Goal: Task Accomplishment & Management: Manage account settings

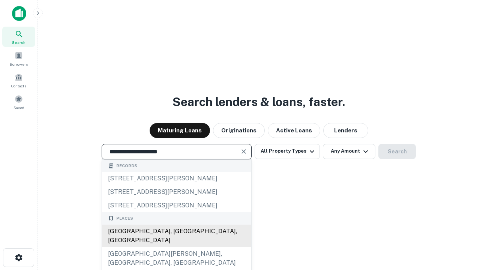
click at [176, 247] on div "[GEOGRAPHIC_DATA], [GEOGRAPHIC_DATA], [GEOGRAPHIC_DATA]" at bounding box center [176, 236] width 149 height 23
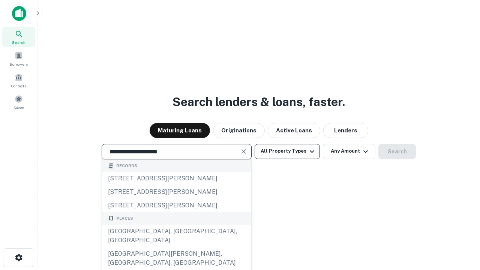
type input "**********"
click at [287, 151] on button "All Property Types" at bounding box center [287, 151] width 65 height 15
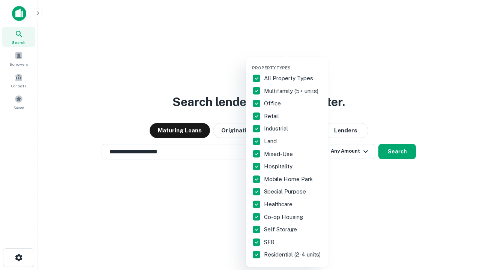
click at [293, 63] on button "button" at bounding box center [293, 63] width 83 height 0
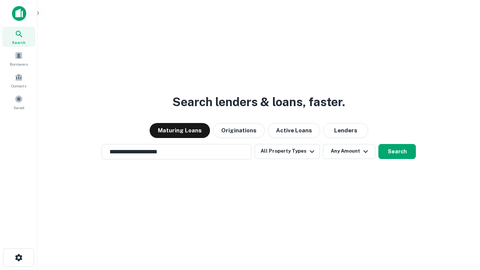
scroll to position [12, 0]
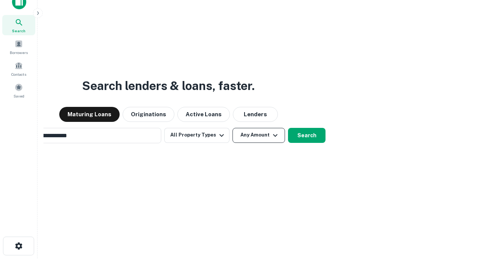
click at [233, 128] on button "Any Amount" at bounding box center [259, 135] width 53 height 15
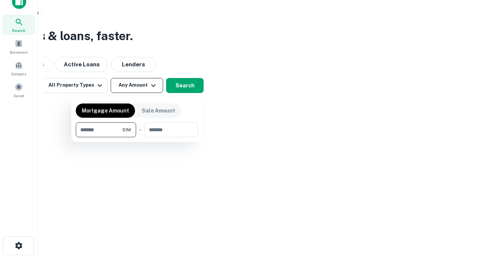
type input "*******"
click at [137, 137] on button "button" at bounding box center [137, 137] width 122 height 0
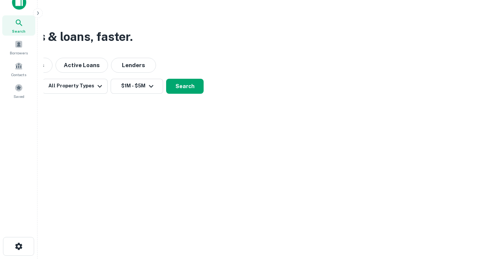
scroll to position [5, 138]
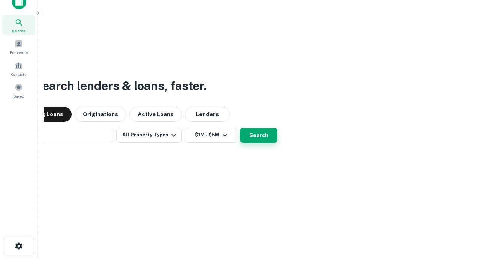
click at [240, 128] on button "Search" at bounding box center [259, 135] width 38 height 15
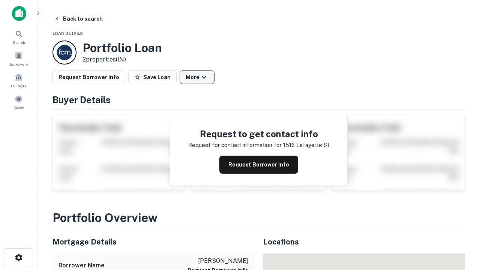
click at [197, 77] on button "More" at bounding box center [197, 78] width 35 height 14
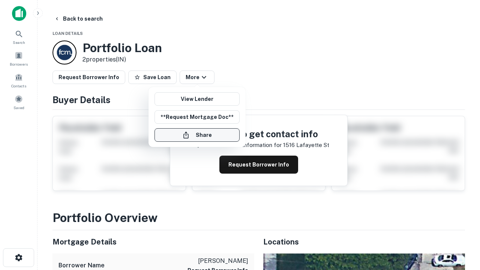
click at [197, 135] on button "Share" at bounding box center [197, 135] width 85 height 14
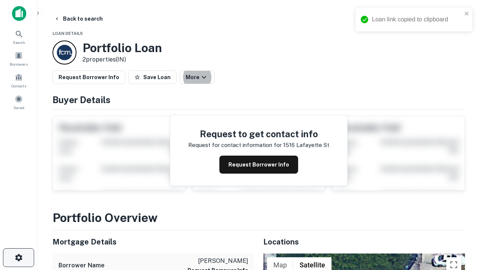
click at [18, 258] on icon "button" at bounding box center [18, 257] width 9 height 9
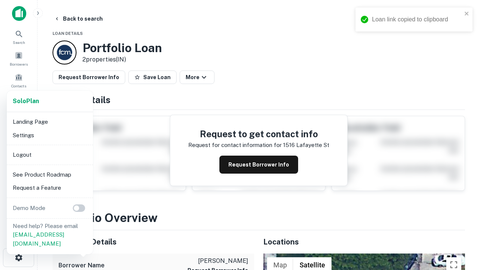
click at [50, 155] on li "Logout" at bounding box center [50, 155] width 80 height 14
